Goal: Find specific page/section: Find specific page/section

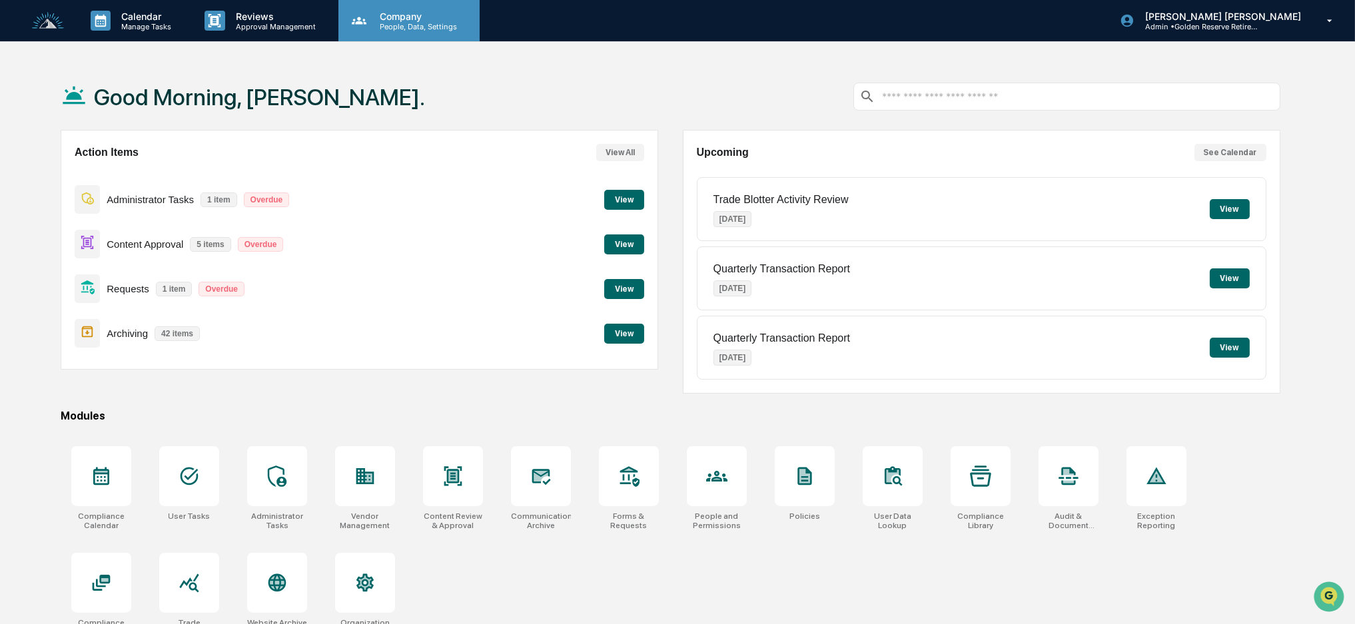
click at [405, 18] on p "Company" at bounding box center [416, 16] width 95 height 11
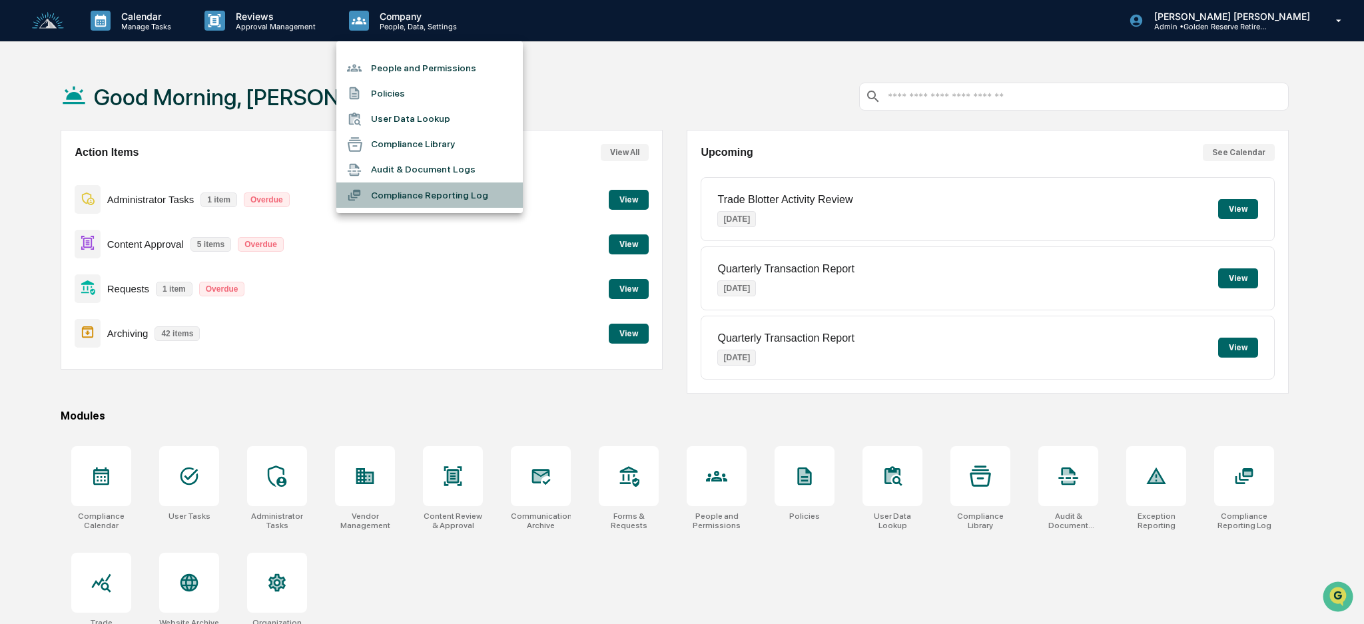
click at [407, 197] on li "Compliance Reporting Log" at bounding box center [429, 195] width 187 height 25
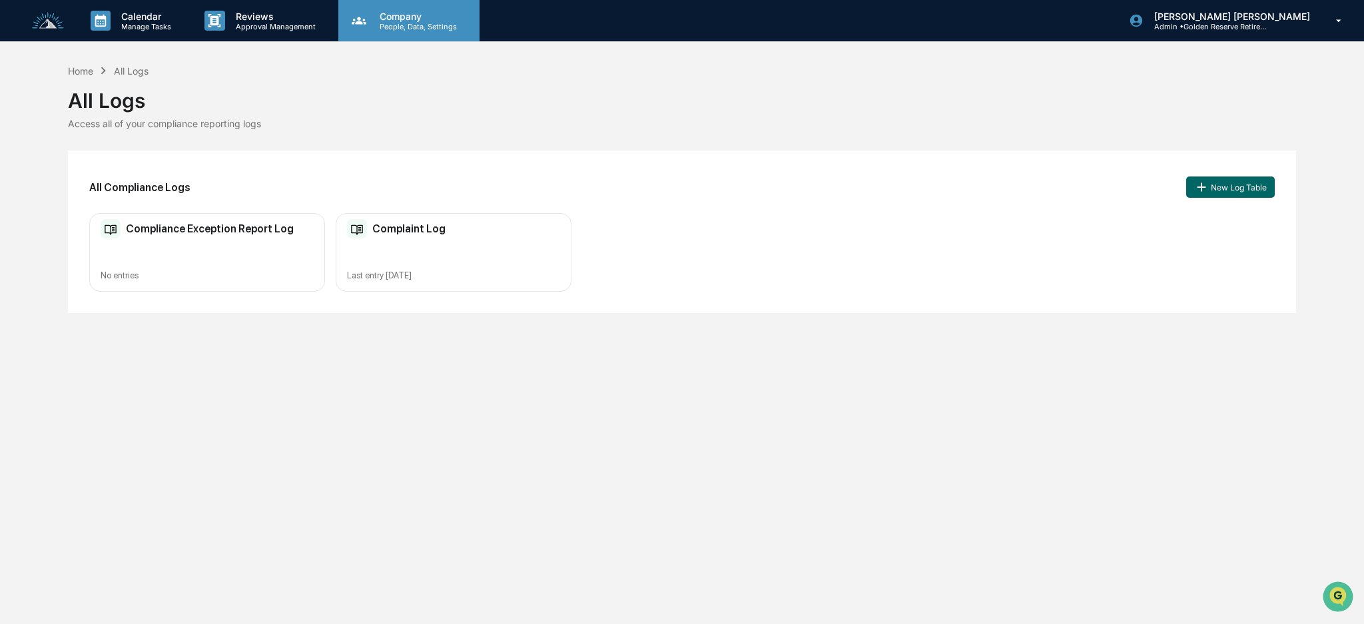
click at [397, 14] on p "Company" at bounding box center [416, 16] width 95 height 11
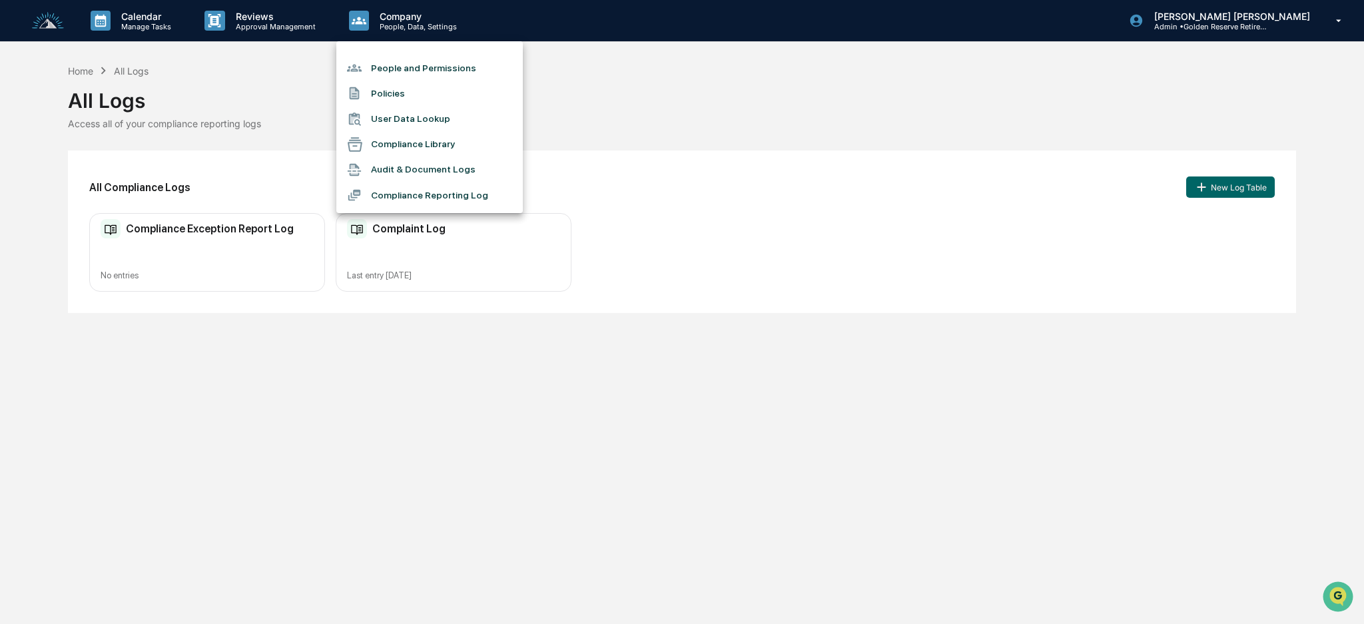
click at [420, 145] on li "Compliance Library" at bounding box center [429, 144] width 187 height 25
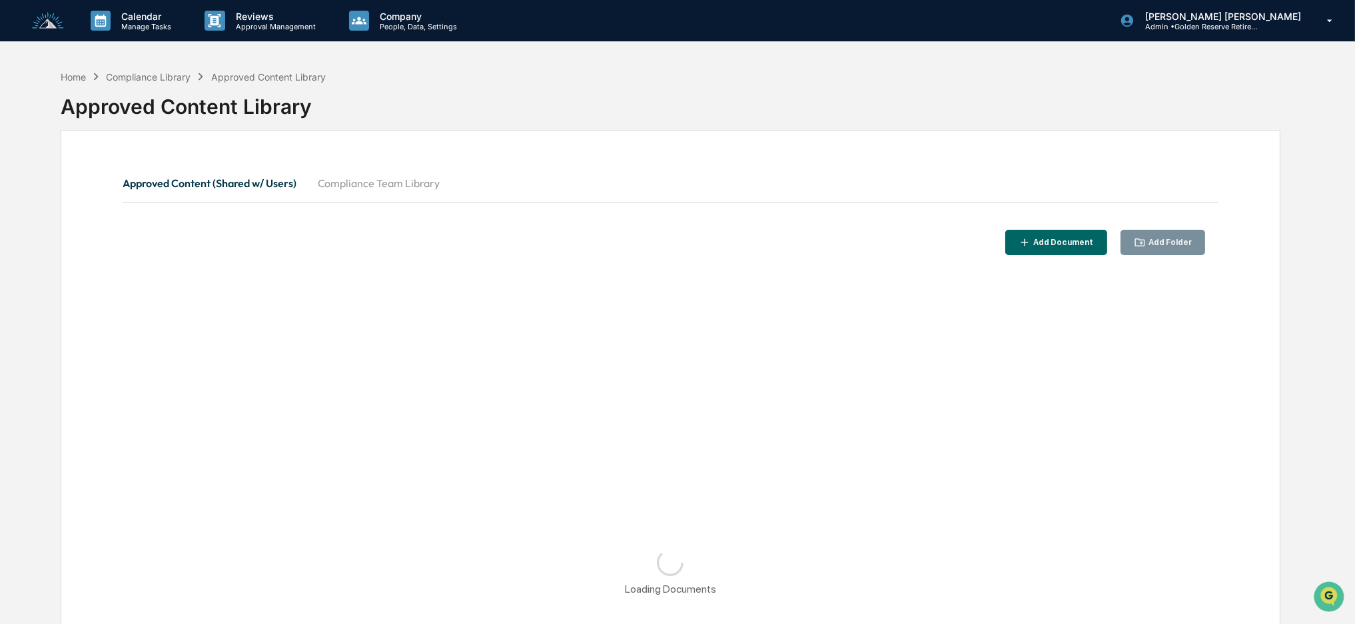
click at [370, 188] on button "Compliance Team Library" at bounding box center [379, 183] width 144 height 32
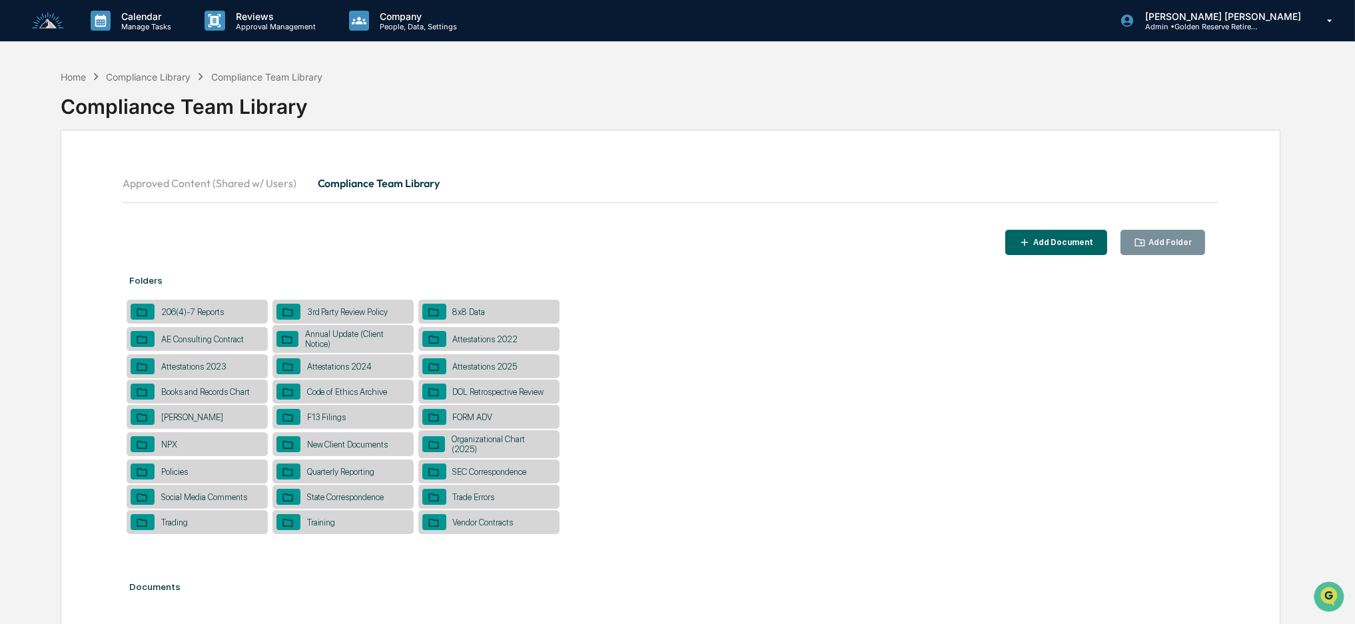
click at [257, 183] on button "Approved Content (Shared w/ Users)" at bounding box center [215, 183] width 185 height 32
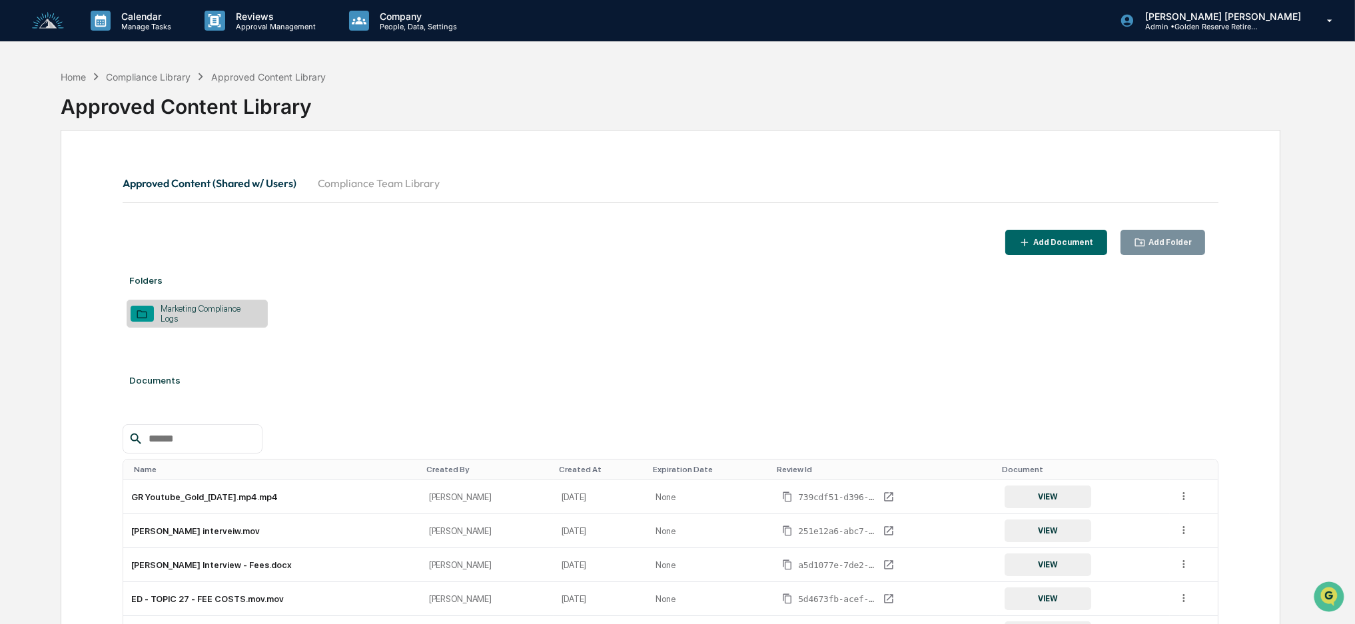
click at [189, 313] on div "Marketing Compliance Logs" at bounding box center [209, 314] width 110 height 20
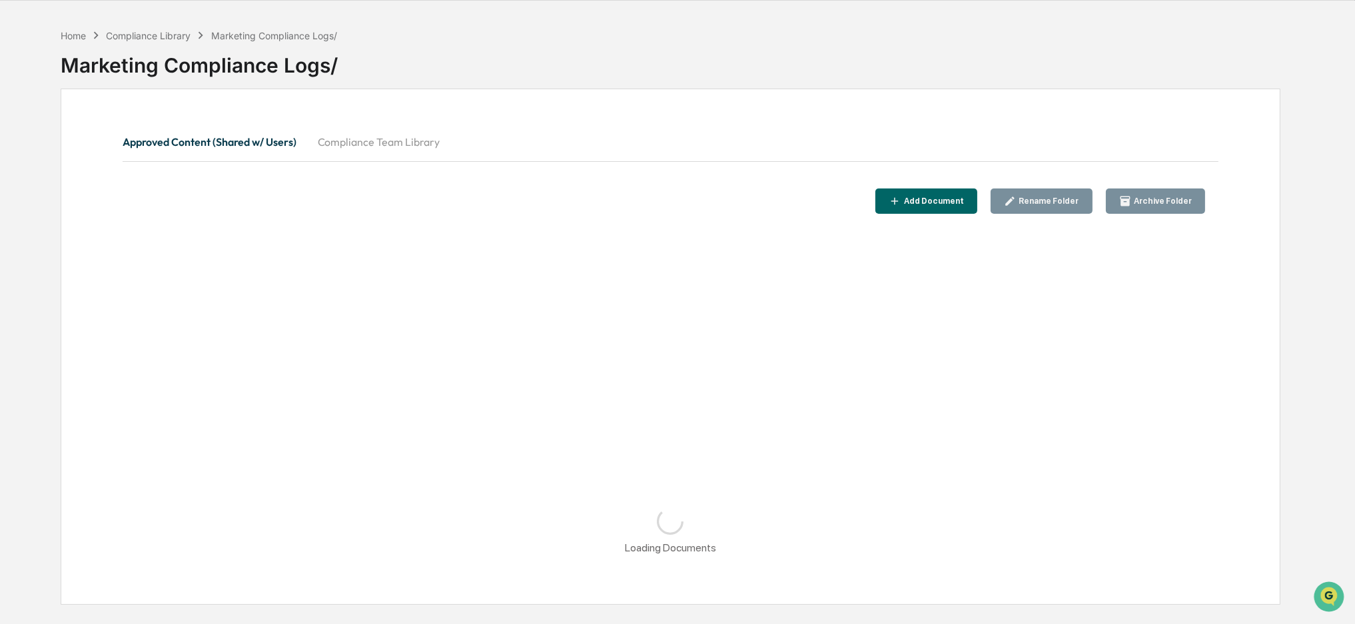
scroll to position [63, 0]
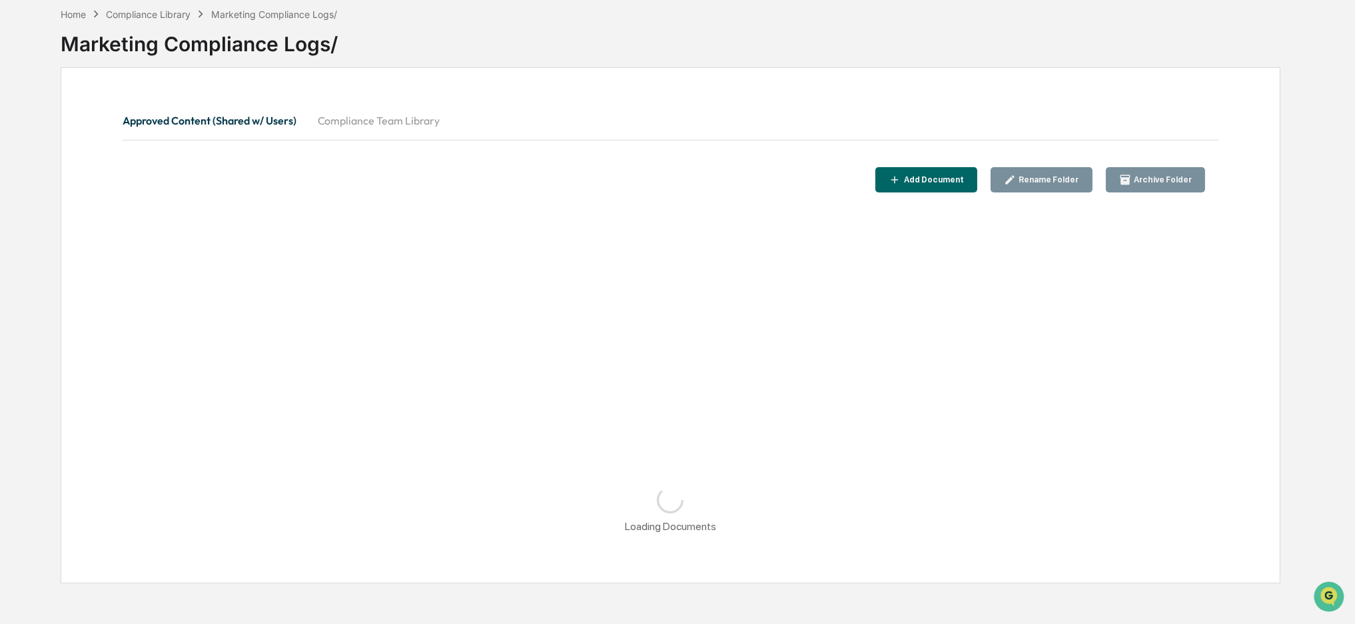
click at [428, 114] on button "Compliance Team Library" at bounding box center [379, 121] width 144 height 32
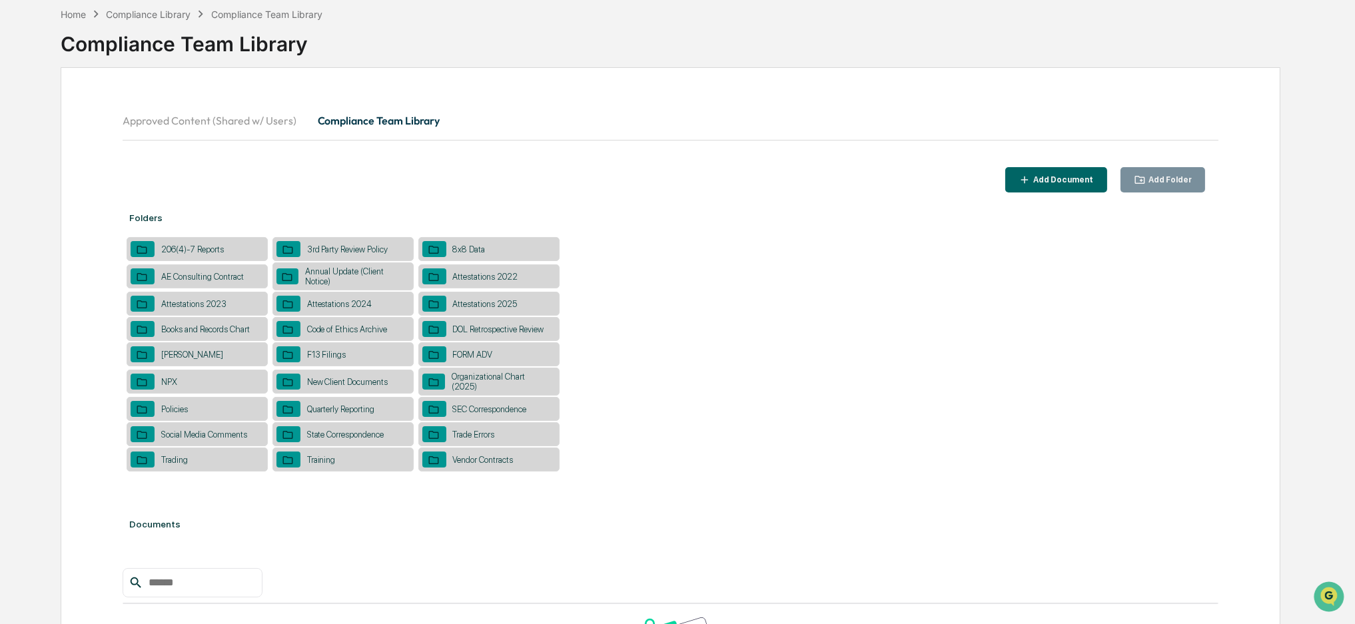
click at [245, 112] on button "Approved Content (Shared w/ Users)" at bounding box center [215, 121] width 185 height 32
